Goal: Task Accomplishment & Management: Manage account settings

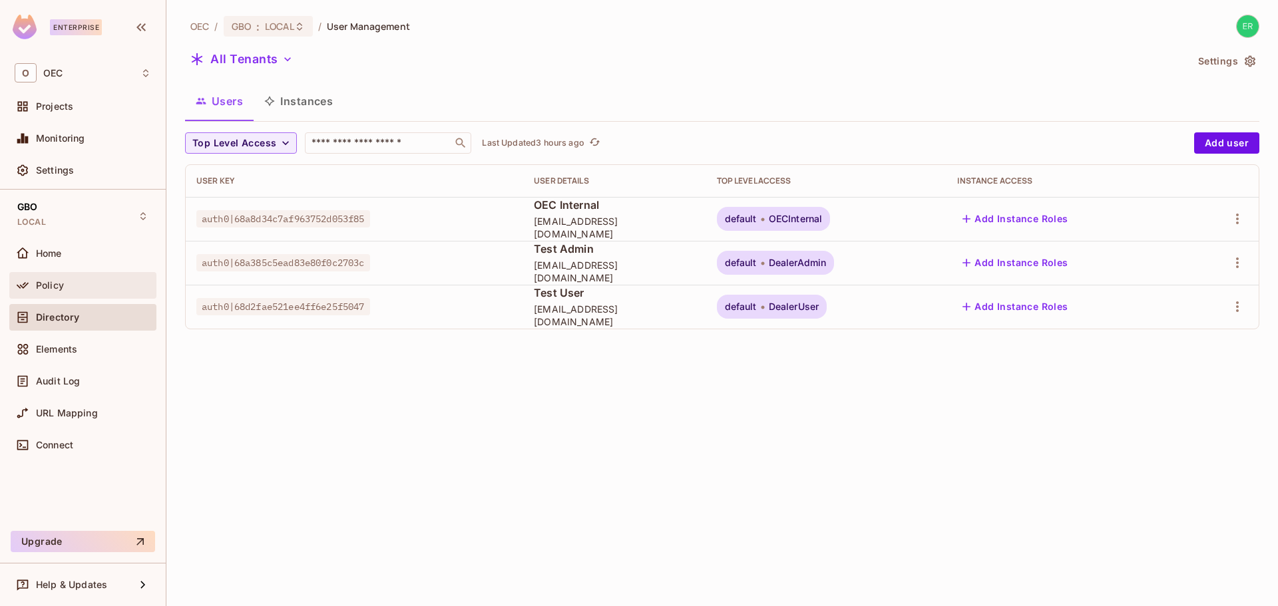
click at [129, 274] on div "Policy" at bounding box center [82, 285] width 147 height 27
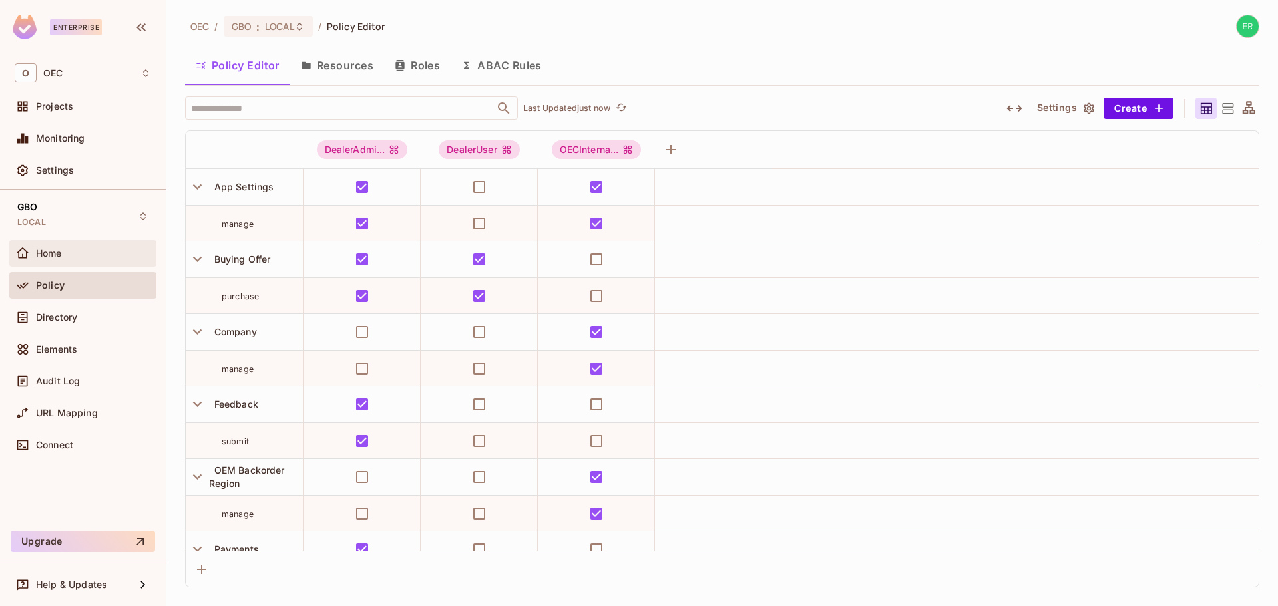
click at [114, 266] on div "Home" at bounding box center [82, 253] width 147 height 27
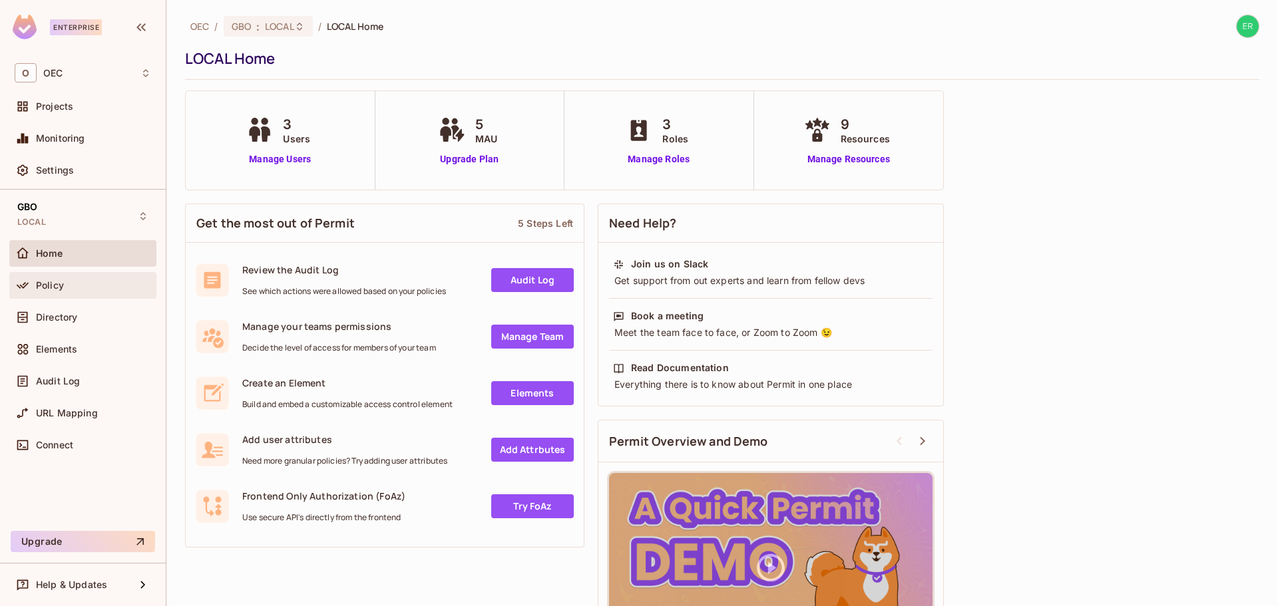
click at [105, 283] on div "Policy" at bounding box center [93, 285] width 115 height 11
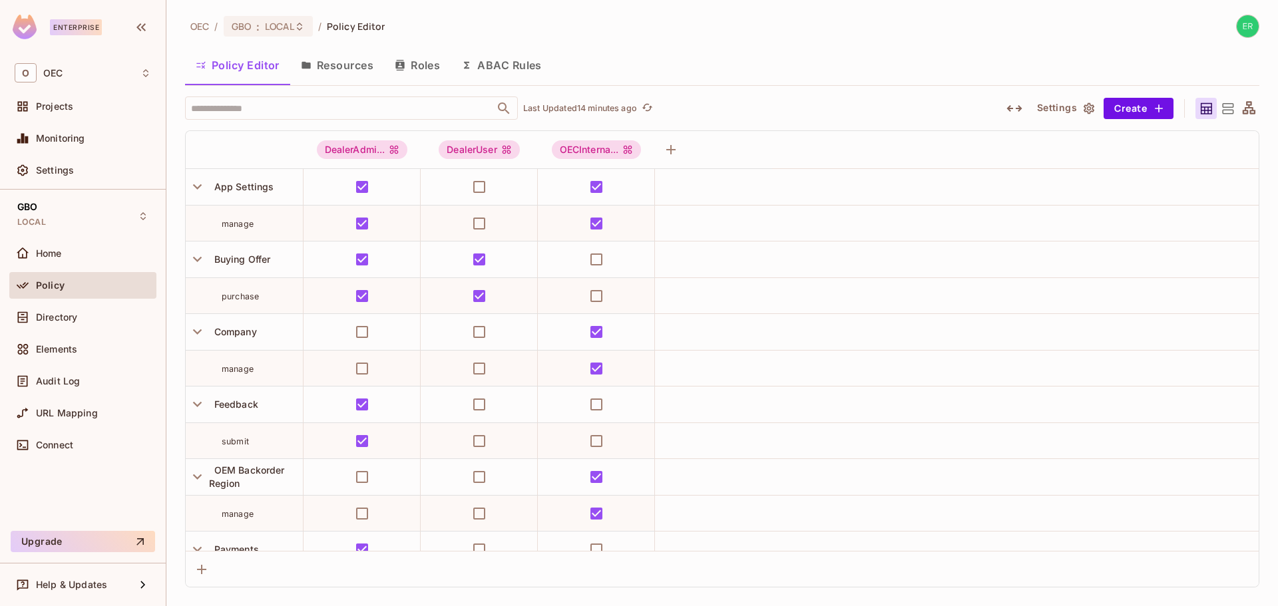
click at [50, 286] on span "Policy" at bounding box center [50, 285] width 29 height 11
click at [56, 311] on div "Directory" at bounding box center [83, 318] width 136 height 16
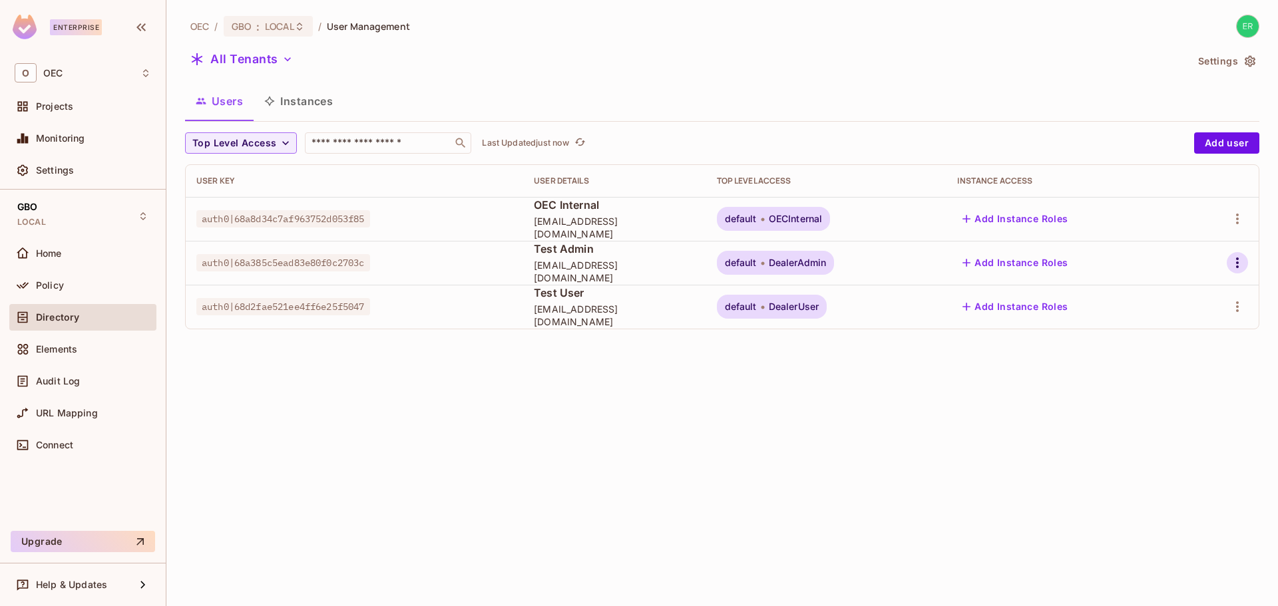
click at [1229, 267] on button "button" at bounding box center [1237, 262] width 21 height 21
click at [1206, 286] on li "Edit" at bounding box center [1176, 293] width 124 height 29
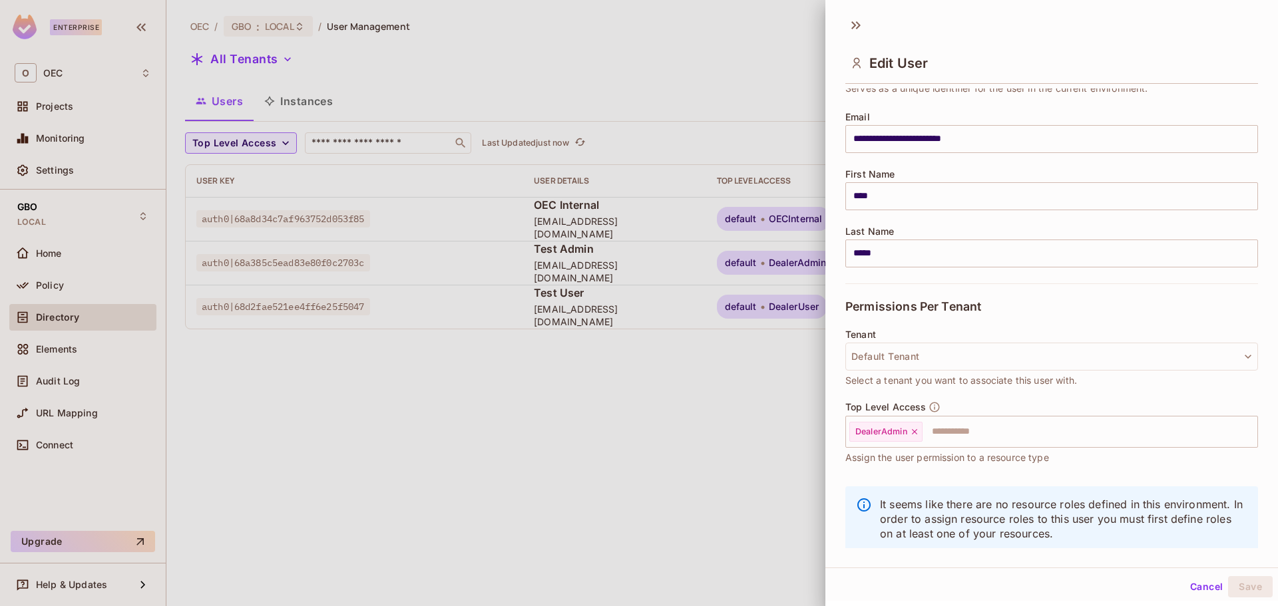
scroll to position [47, 0]
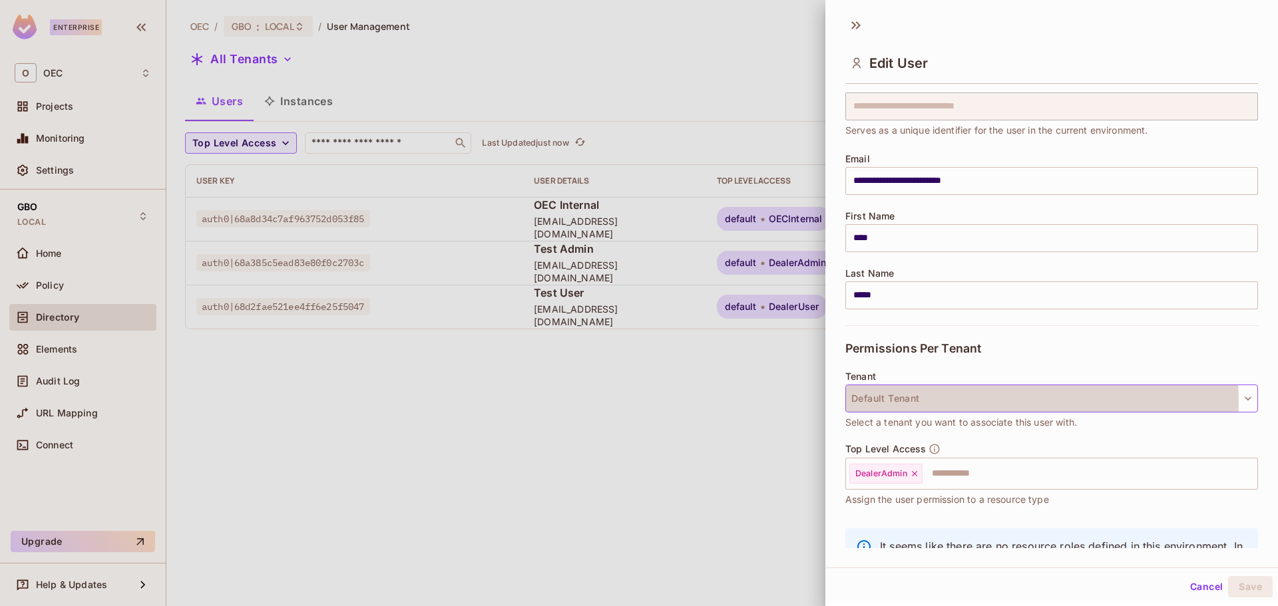
click at [1020, 401] on button "Default Tenant" at bounding box center [1051, 399] width 413 height 28
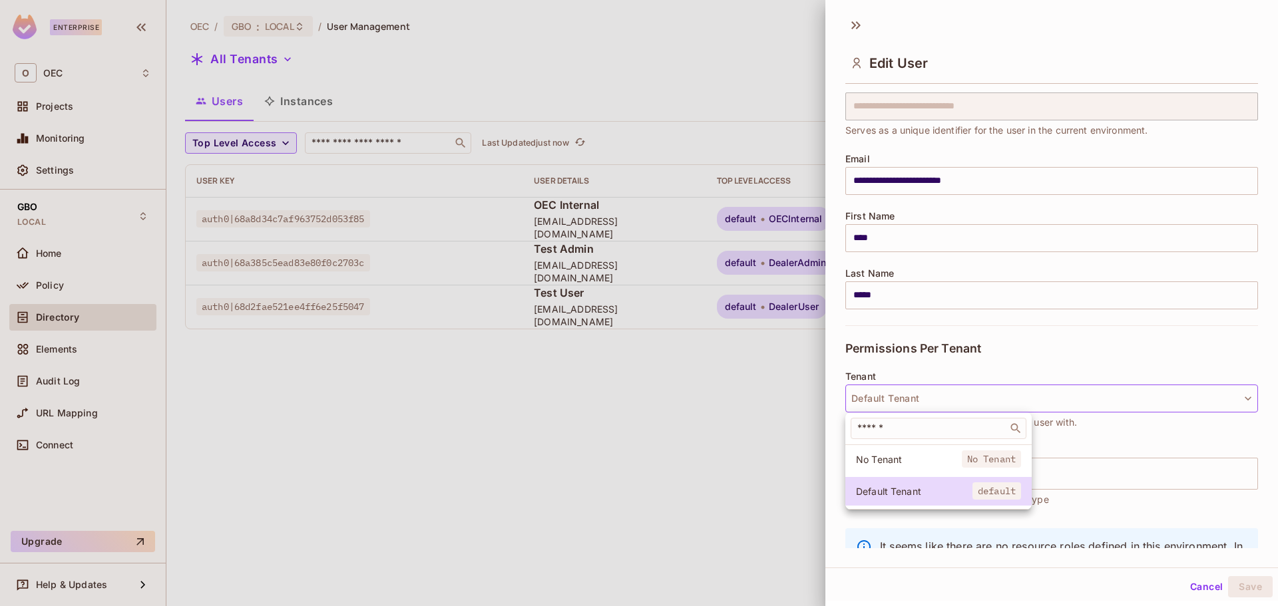
click at [1020, 401] on div at bounding box center [639, 303] width 1278 height 606
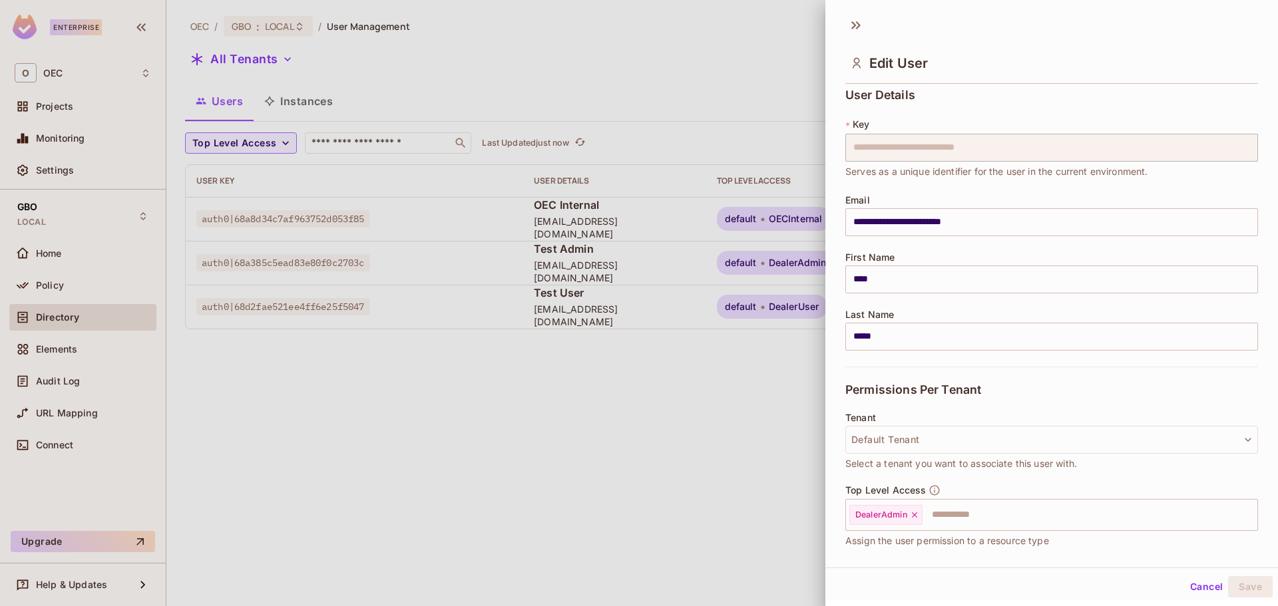
scroll to position [0, 0]
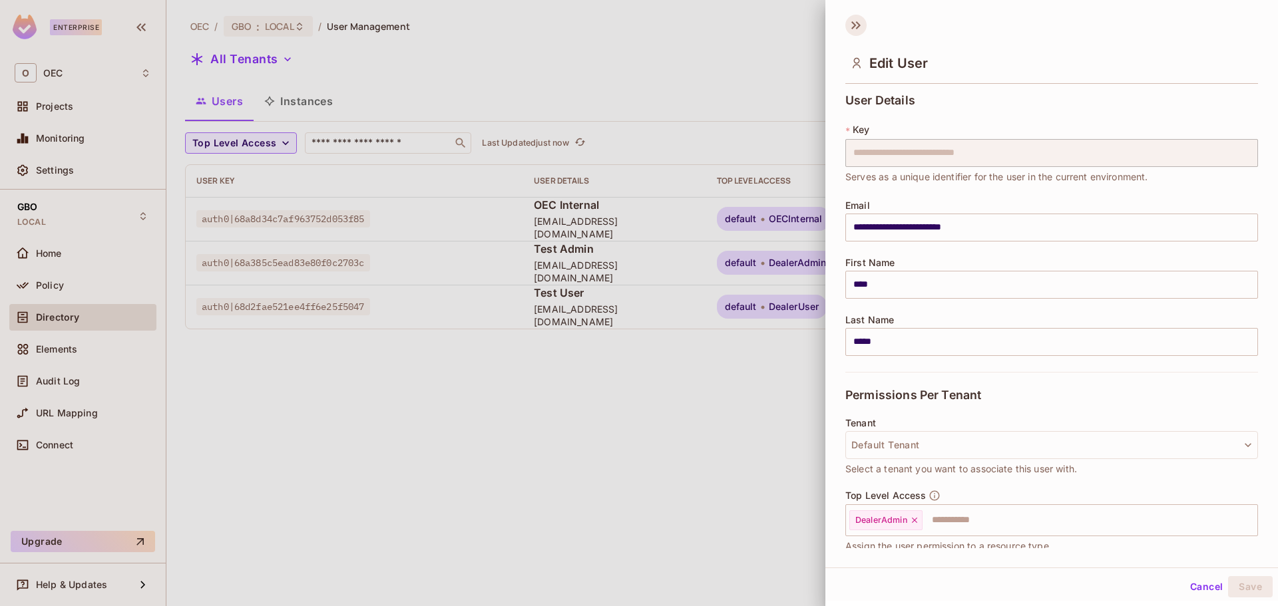
click at [855, 27] on icon at bounding box center [853, 25] width 5 height 8
